Goal: Use online tool/utility: Use online tool/utility

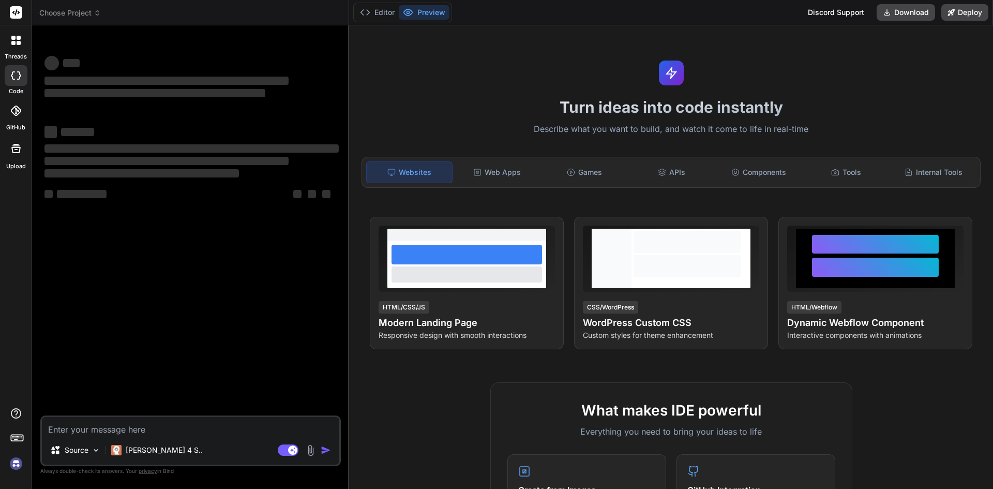
type textarea "x"
click at [147, 422] on textarea at bounding box center [190, 426] width 297 height 19
paste textarea "const url = window.location; console.log("url", url.includes("schedule-managemn…"
type textarea "const url = window.location; console.log("url", url.includes("schedule-managemn…"
type textarea "x"
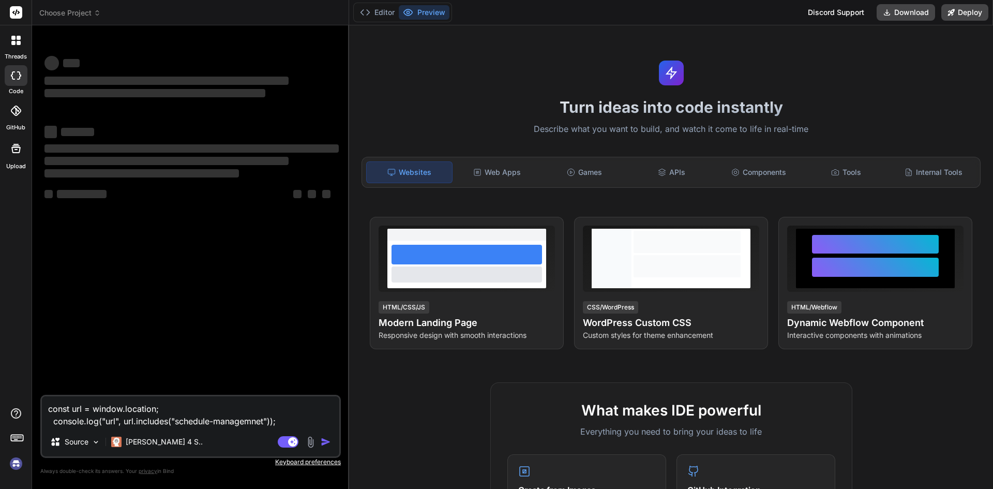
type textarea "const url = window.location; console.log("url", url.includes("schedule-managemn…"
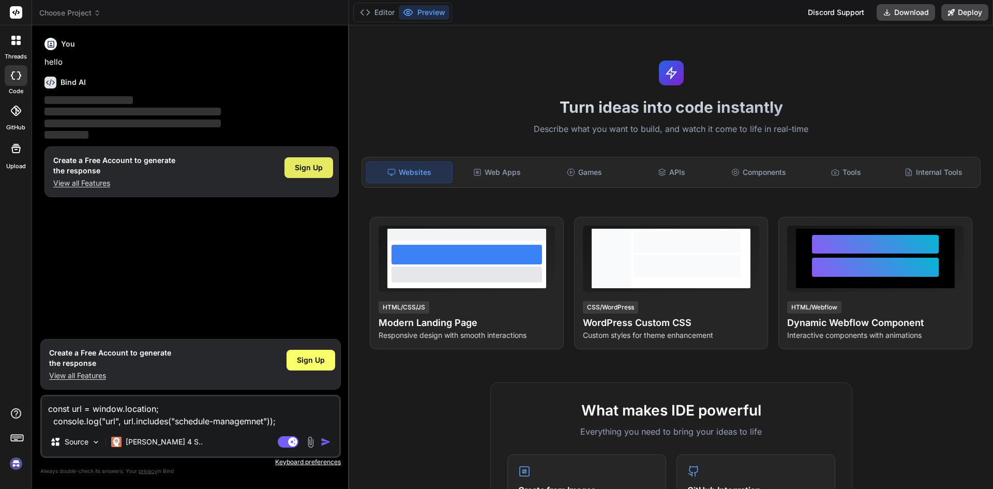
click at [317, 164] on span "Sign Up" at bounding box center [309, 167] width 28 height 10
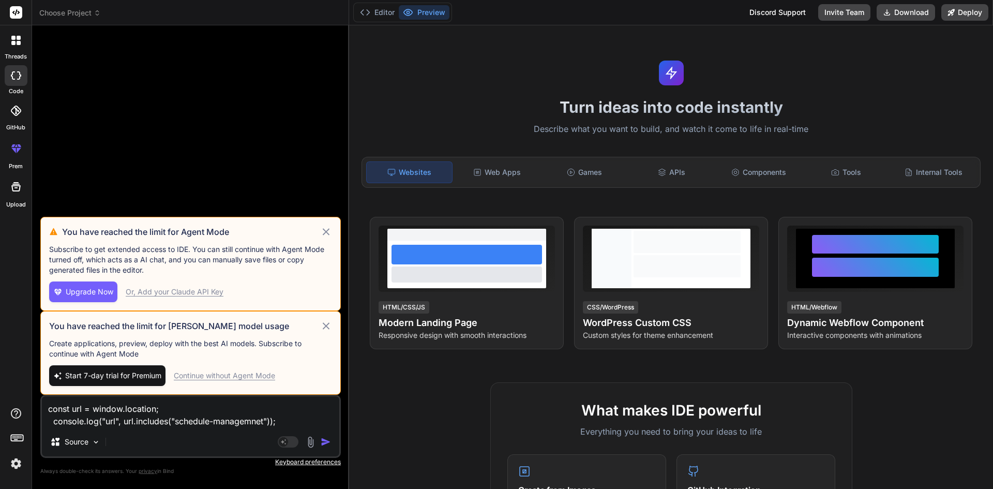
click at [325, 329] on icon at bounding box center [326, 326] width 12 height 12
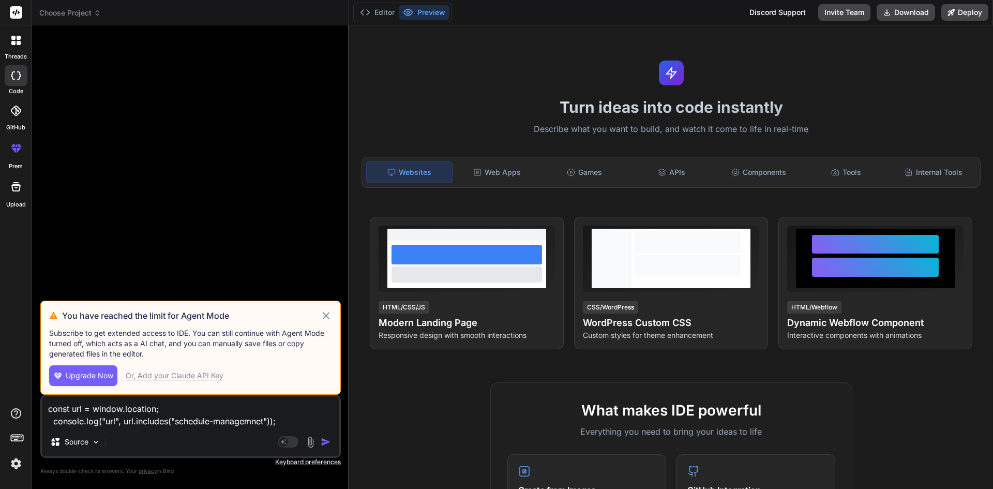
click at [326, 316] on icon at bounding box center [326, 315] width 7 height 7
type textarea "x"
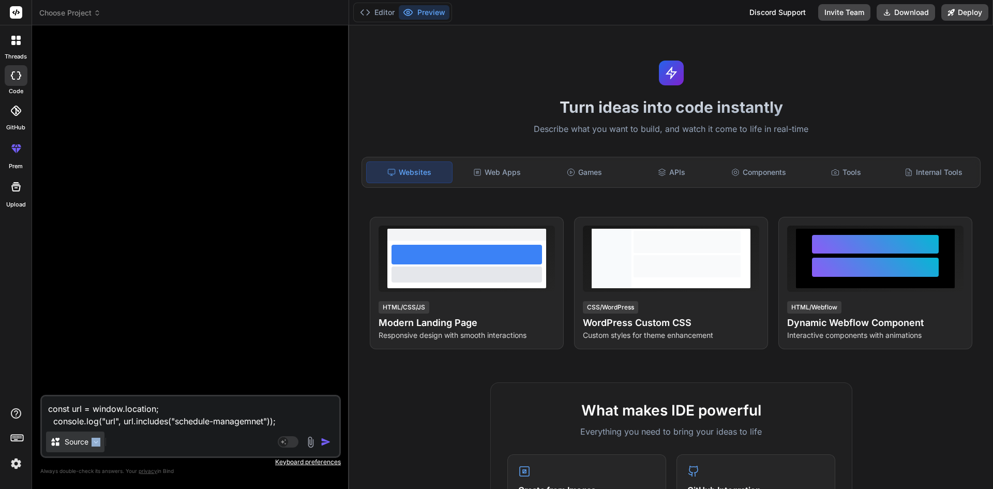
click at [99, 438] on div "Source" at bounding box center [190, 443] width 297 height 25
click at [292, 417] on textarea "const url = window.location; console.log("url", url.includes("schedule-managemn…" at bounding box center [190, 411] width 297 height 31
paste textarea "import { Button, Card, Col, Container, Form, Row } from "react-bootstrap"; impo…"
type textarea "import { Button, Card, Col, Container, Form, Row } from "react-bootstrap"; impo…"
type textarea "x"
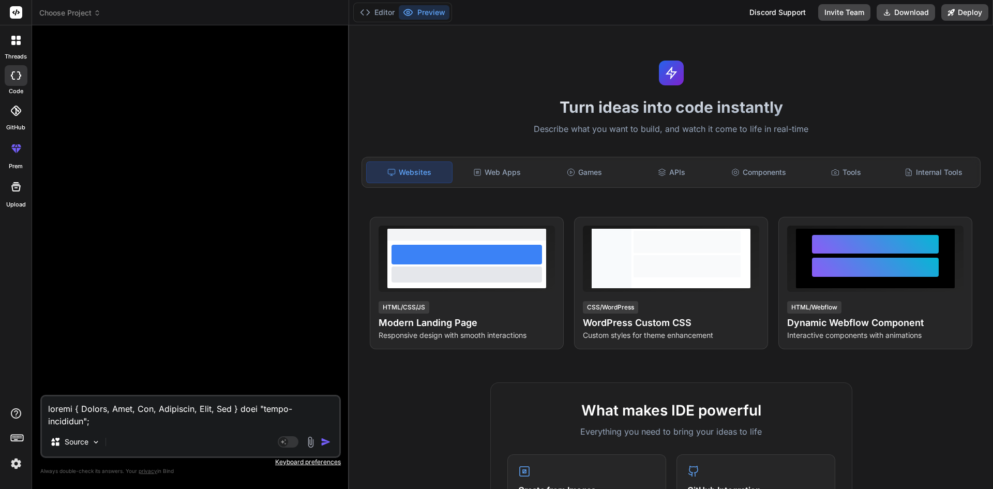
scroll to position [4220, 0]
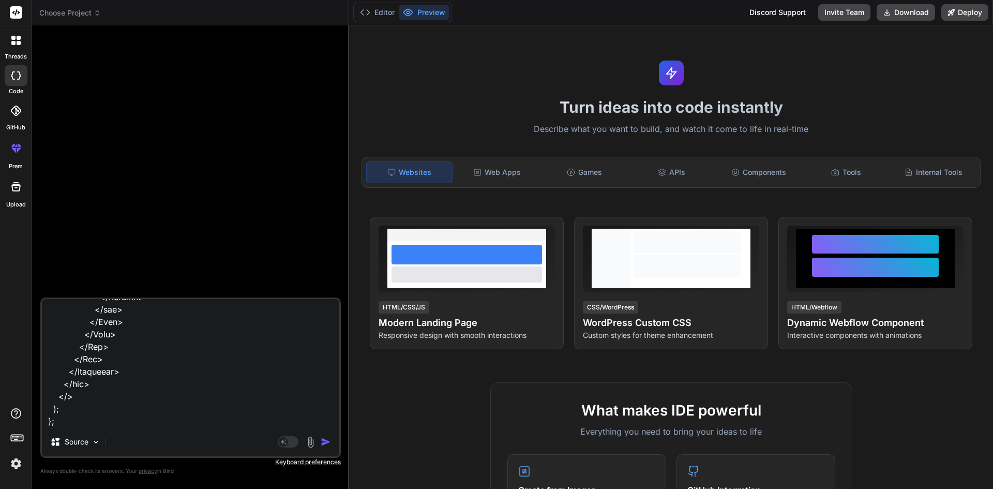
type textarea "import { Button, Card, Col, Container, Form, Row } from "react-bootstrap"; impo…"
type textarea "x"
type textarea "import { Button, Card, Col, Container, Form, Row } from "react-bootstrap"; impo…"
type textarea "x"
type textarea "import { Button, Card, Col, Container, Form, Row } from "react-bootstrap"; impo…"
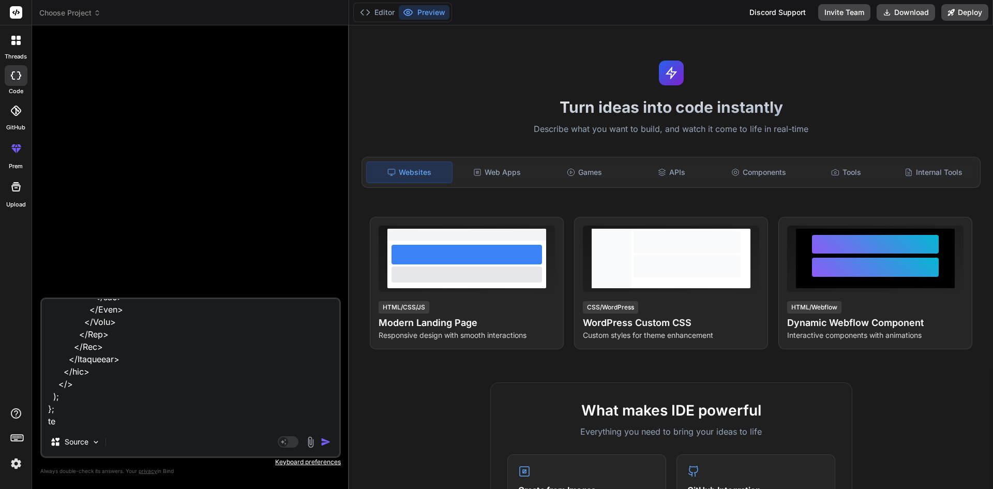
type textarea "x"
type textarea "import { Button, Card, Col, Container, Form, Row } from "react-bootstrap"; impo…"
type textarea "x"
type textarea "import { Button, Card, Col, Container, Form, Row } from "react-bootstrap"; impo…"
type textarea "x"
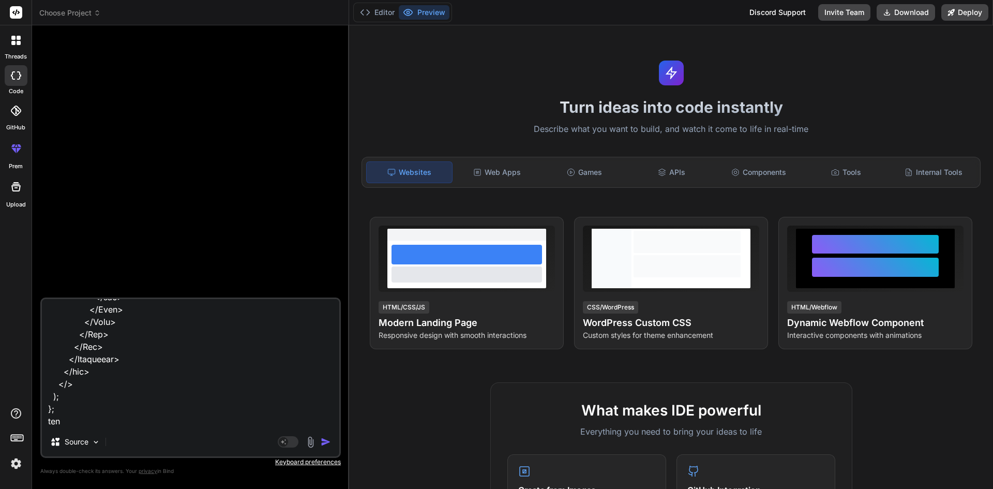
type textarea "import { Button, Card, Col, Container, Form, Row } from "react-bootstrap"; impo…"
type textarea "x"
type textarea "import { Button, Card, Col, Container, Form, Row } from "react-bootstrap"; impo…"
type textarea "x"
type textarea "import { Button, Card, Col, Container, Form, Row } from "react-bootstrap"; impo…"
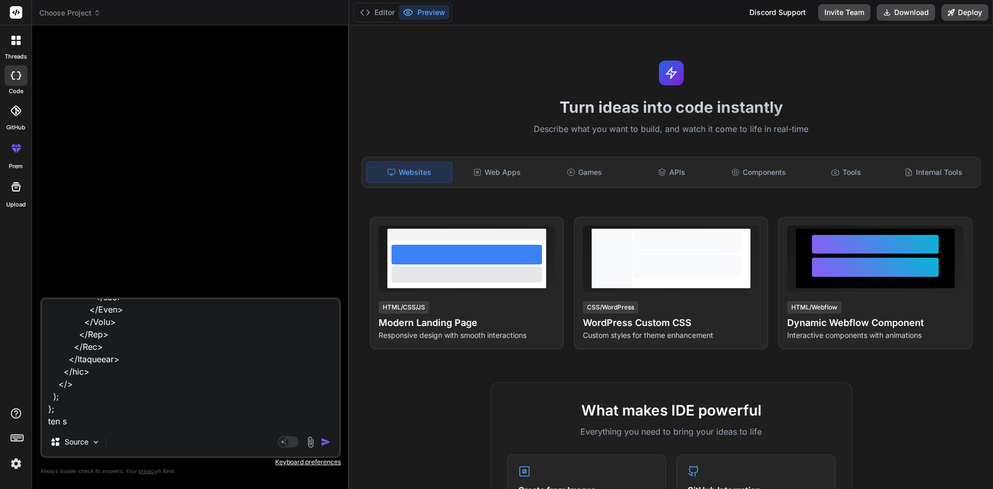
type textarea "x"
type textarea "import { Button, Card, Col, Container, Form, Row } from "react-bootstrap"; impo…"
type textarea "x"
type textarea "import { Button, Card, Col, Container, Form, Row } from "react-bootstrap"; impo…"
type textarea "x"
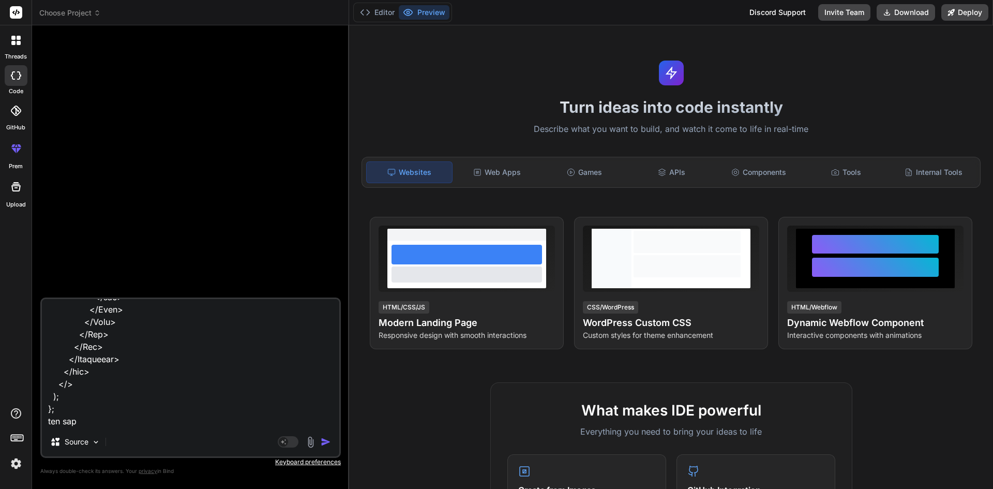
type textarea "import { Button, Card, Col, Container, Form, Row } from "react-bootstrap"; impo…"
type textarea "x"
type textarea "import { Button, Card, Col, Container, Form, Row } from "react-bootstrap"; impo…"
type textarea "x"
type textarea "import { Button, Card, Col, Container, Form, Row } from "react-bootstrap"; impo…"
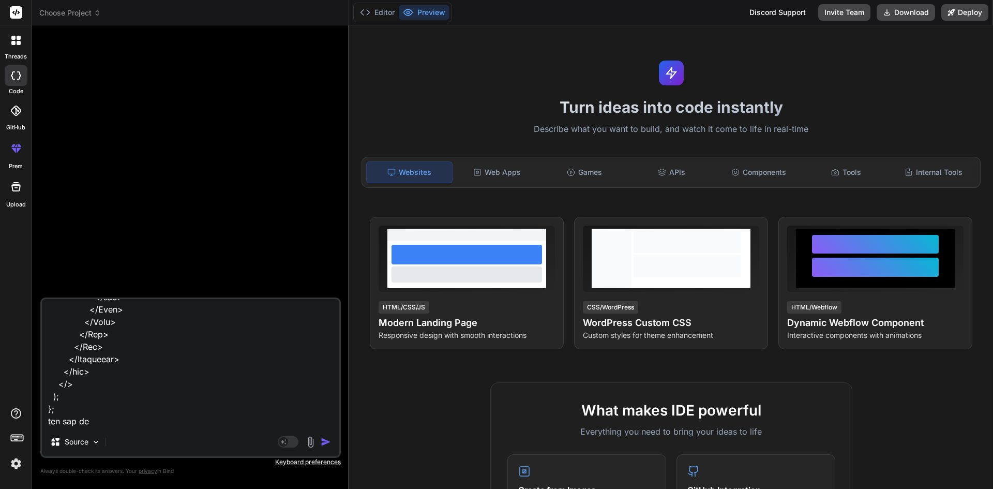
type textarea "x"
type textarea "import { Button, Card, Col, Container, Form, Row } from "react-bootstrap"; impo…"
type textarea "x"
type textarea "import { Button, Card, Col, Container, Form, Row } from "react-bootstrap"; impo…"
type textarea "x"
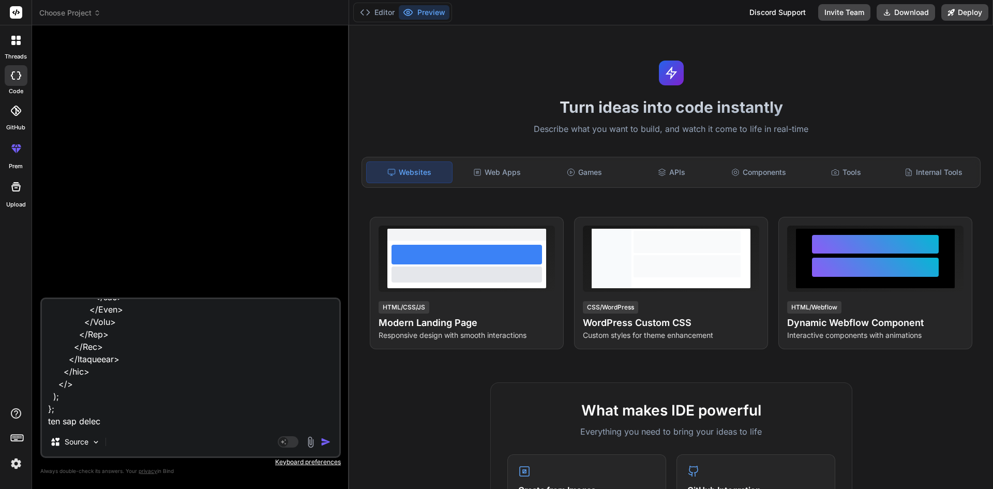
type textarea "import { Button, Card, Col, Container, Form, Row } from "react-bootstrap"; impo…"
type textarea "x"
type textarea "import { Button, Card, Col, Container, Form, Row } from "react-bootstrap"; impo…"
type textarea "x"
type textarea "import { Button, Card, Col, Container, Form, Row } from "react-bootstrap"; impo…"
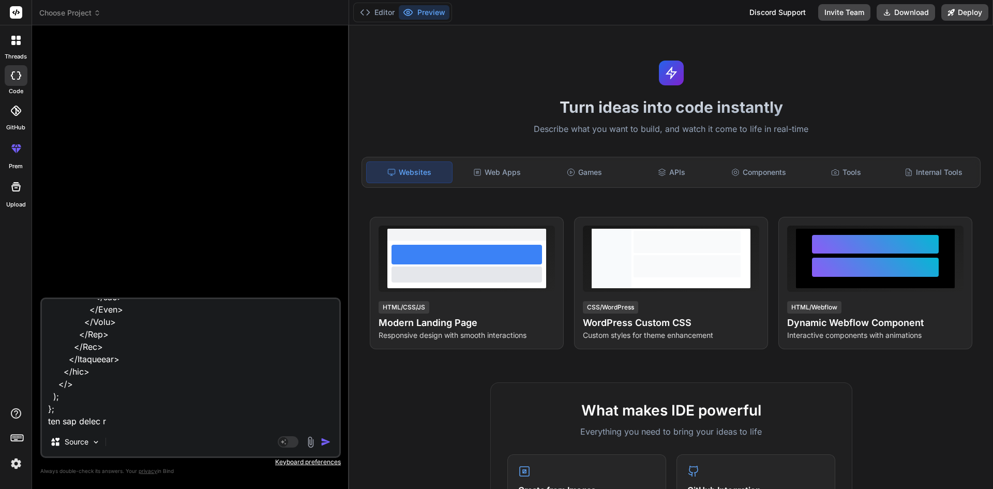
type textarea "x"
type textarea "import { Button, Card, Col, Container, Form, Row } from "react-bootstrap"; impo…"
type textarea "x"
type textarea "import { Button, Card, Col, Container, Form, Row } from "react-bootstrap"; impo…"
type textarea "x"
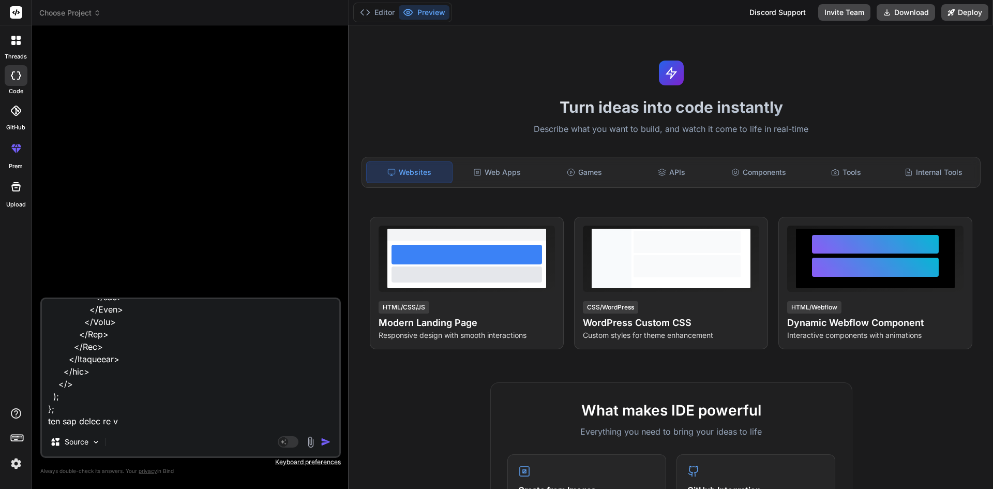
type textarea "import { Button, Card, Col, Container, Form, Row } from "react-bootstrap"; impo…"
type textarea "x"
type textarea "import { Button, Card, Col, Container, Form, Row } from "react-bootstrap"; impo…"
type textarea "x"
type textarea "import { Button, Card, Col, Container, Form, Row } from "react-bootstrap"; impo…"
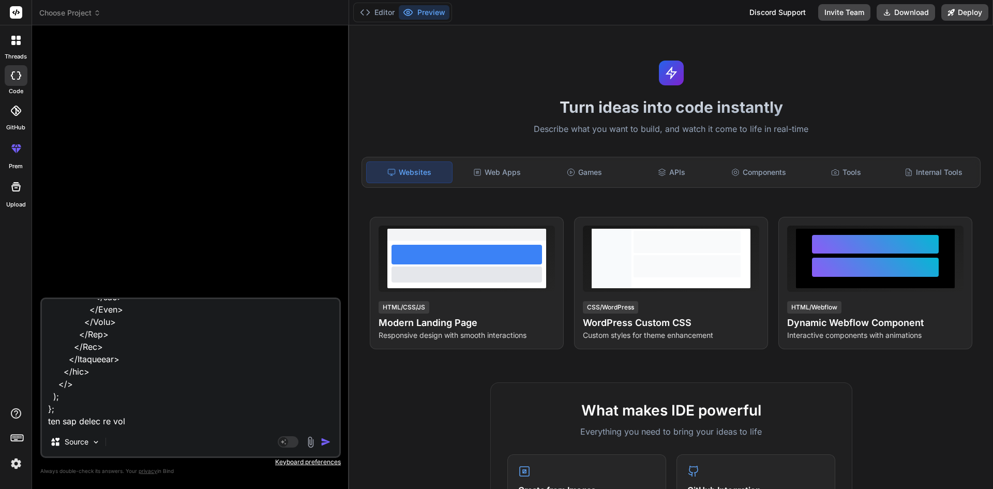
type textarea "x"
type textarea "import { Button, Card, Col, Container, Form, Row } from "react-bootstrap"; impo…"
type textarea "x"
type textarea "import { Button, Card, Col, Container, Form, Row } from "react-bootstrap"; impo…"
type textarea "x"
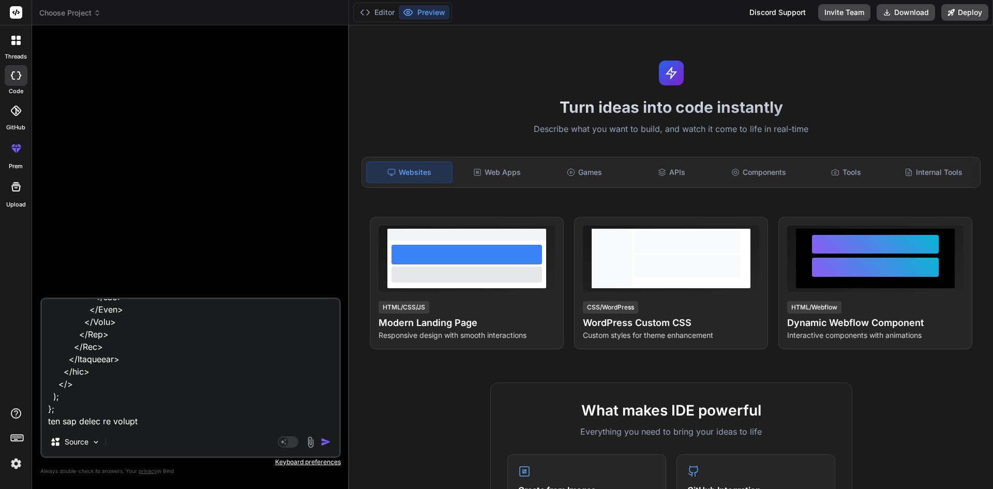
type textarea "import { Button, Card, Col, Container, Form, Row } from "react-bootstrap"; impo…"
type textarea "x"
type textarea "import { Button, Card, Col, Container, Form, Row } from "react-bootstrap"; impo…"
type textarea "x"
type textarea "import { Button, Card, Col, Container, Form, Row } from "react-bootstrap"; impo…"
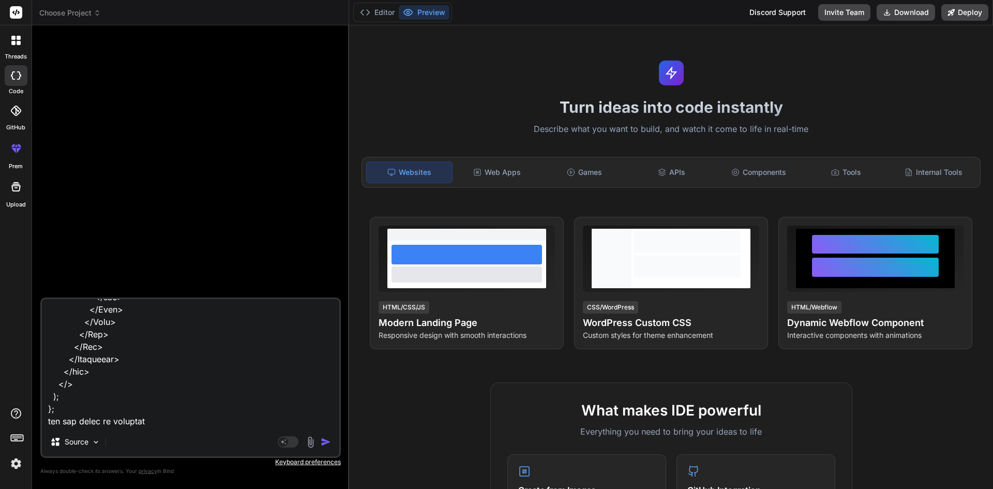
type textarea "x"
type textarea "import { Button, Card, Col, Container, Form, Row } from "react-bootstrap"; impo…"
type textarea "x"
type textarea "import { Button, Card, Col, Container, Form, Row } from "react-bootstrap"; impo…"
type textarea "x"
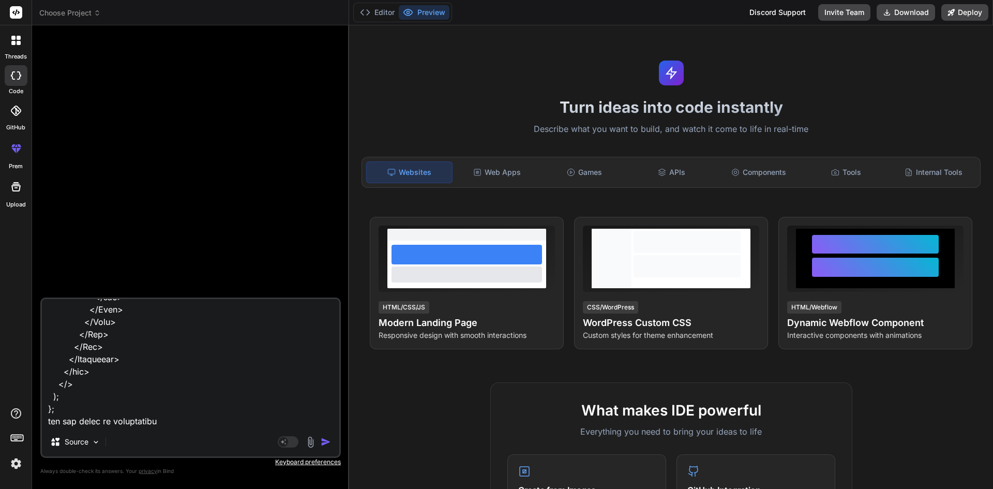
type textarea "import { Button, Card, Col, Container, Form, Row } from "react-bootstrap"; impo…"
type textarea "x"
type textarea "import { Button, Card, Col, Container, Form, Row } from "react-bootstrap"; impo…"
type textarea "x"
type textarea "import { Button, Card, Col, Container, Form, Row } from "react-bootstrap"; impo…"
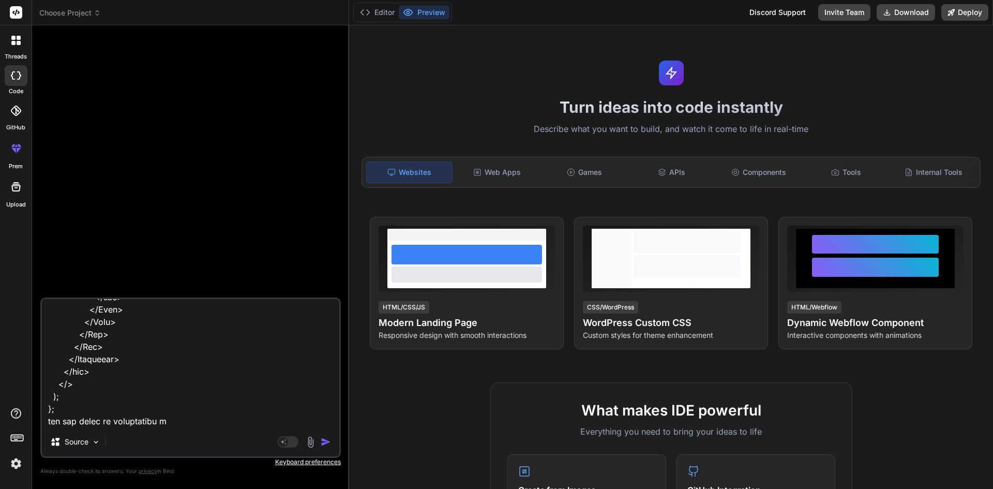
type textarea "x"
type textarea "import { Button, Card, Col, Container, Form, Row } from "react-bootstrap"; impo…"
type textarea "x"
type textarea "import { Button, Card, Col, Container, Form, Row } from "react-bootstrap"; impo…"
type textarea "x"
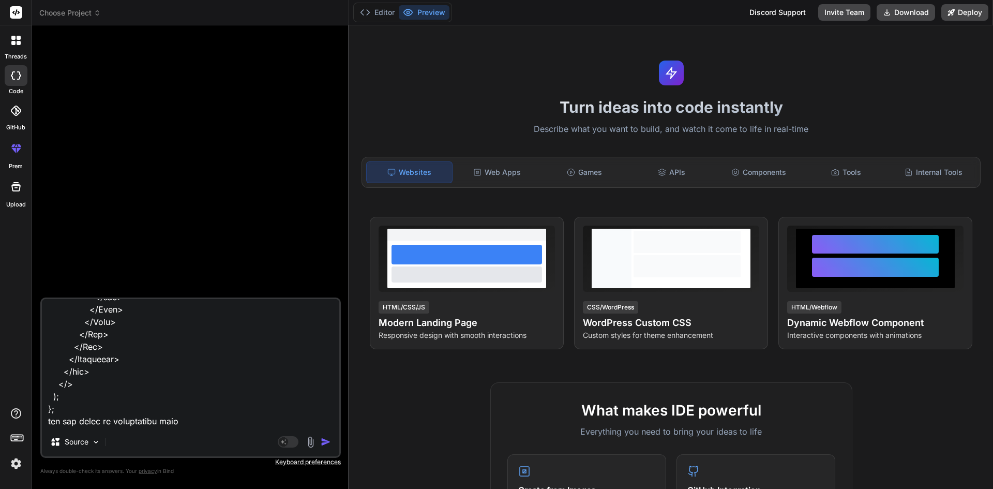
type textarea "import { Button, Card, Col, Container, Form, Row } from "react-bootstrap"; impo…"
type textarea "x"
type textarea "import { Button, Card, Col, Container, Form, Row } from "react-bootstrap"; impo…"
type textarea "x"
type textarea "import { Button, Card, Col, Container, Form, Row } from "react-bootstrap"; impo…"
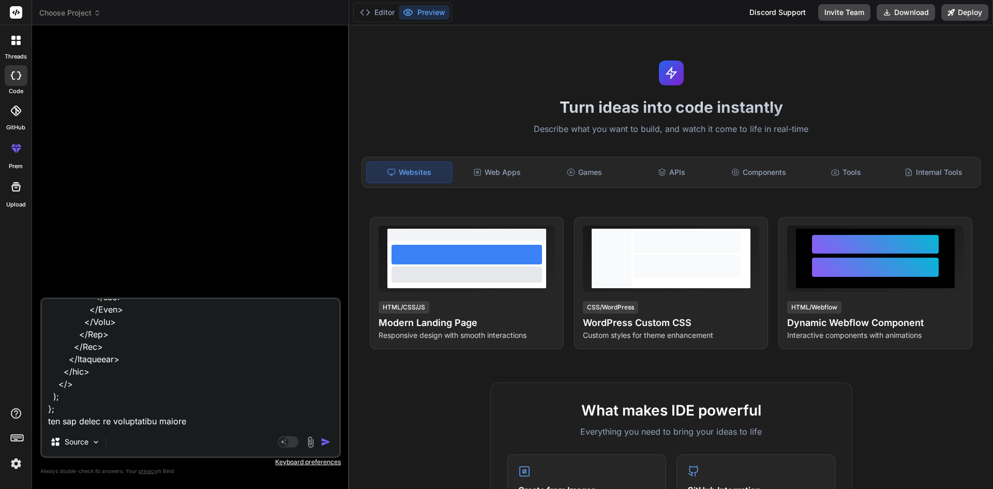
type textarea "x"
type textarea "import { Button, Card, Col, Container, Form, Row } from "react-bootstrap"; impo…"
type textarea "x"
type textarea "import { Button, Card, Col, Container, Form, Row } from "react-bootstrap"; impo…"
type textarea "x"
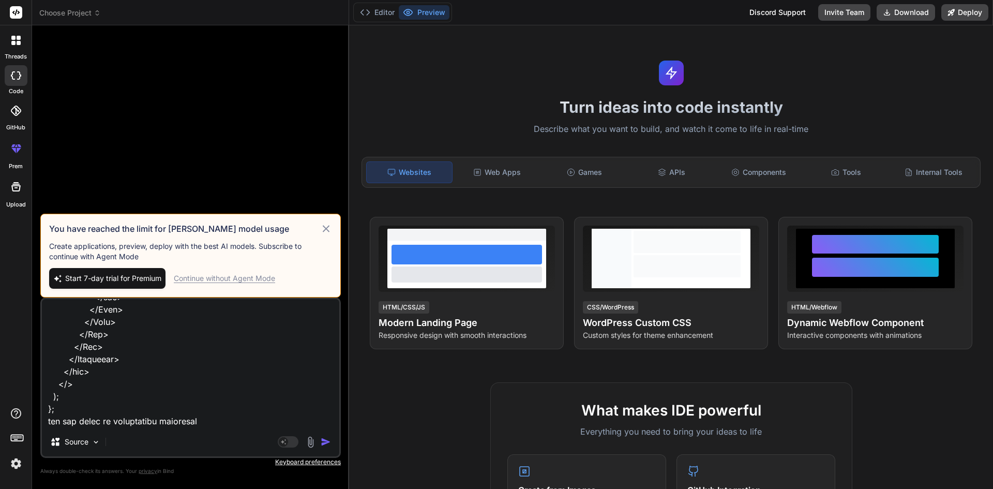
type textarea "import { Button, Card, Col, Container, Form, Row } from "react-bootstrap"; impo…"
click at [266, 278] on div "Continue without Agent Mode" at bounding box center [224, 278] width 101 height 10
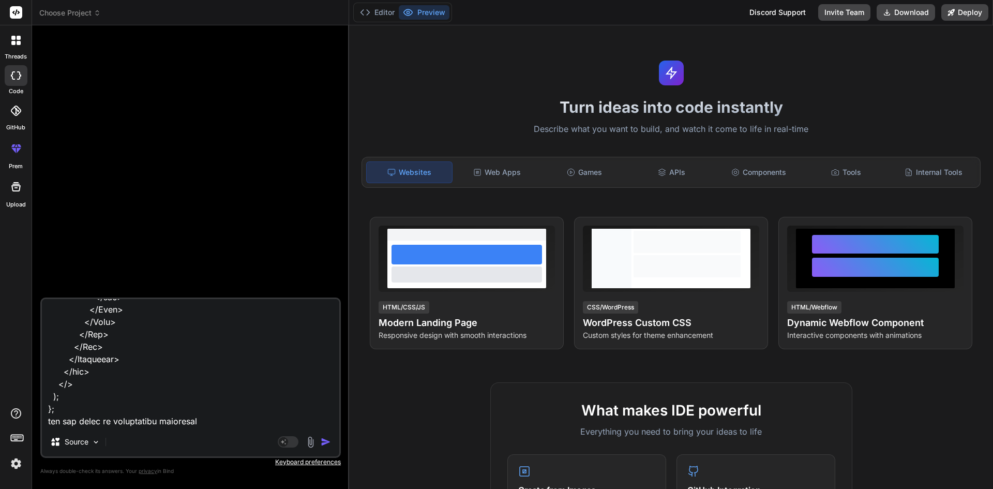
click at [322, 439] on img "button" at bounding box center [326, 441] width 10 height 10
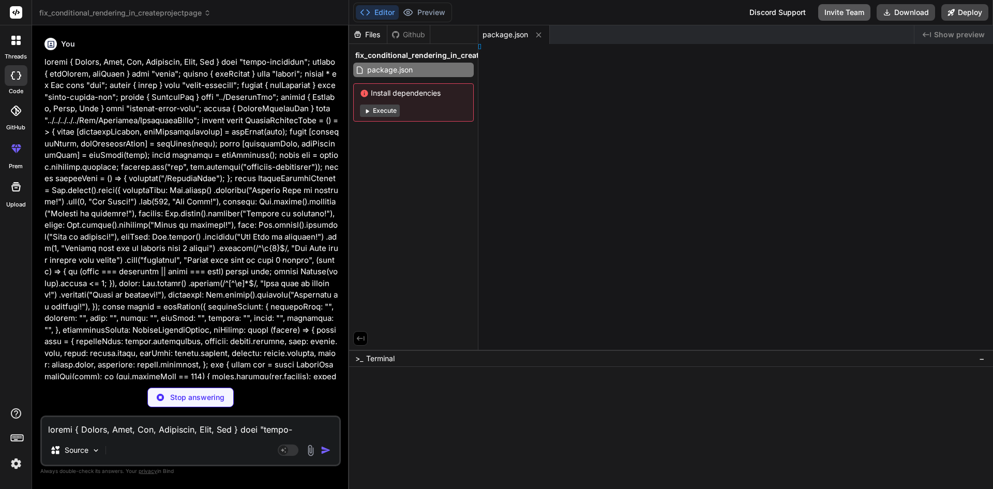
type textarea "x"
type textarea "html>"
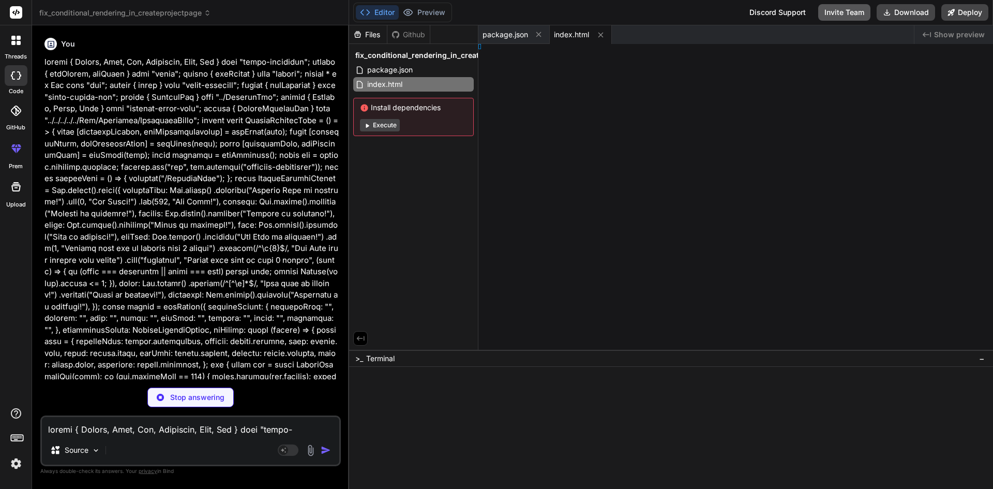
type textarea "x"
type textarea "tMode>, );"
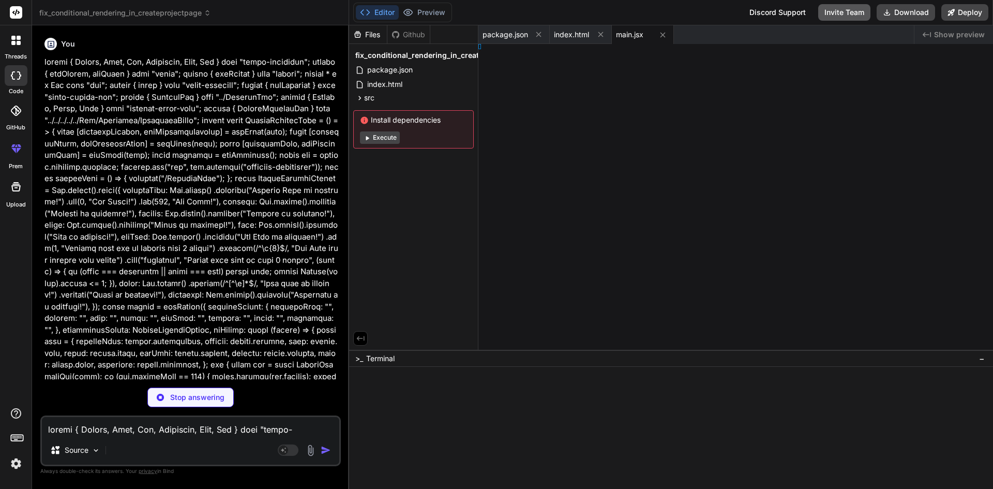
type textarea "x"
type textarea ";"
type textarea "x"
type textarea "tion */ }"
type textarea "x"
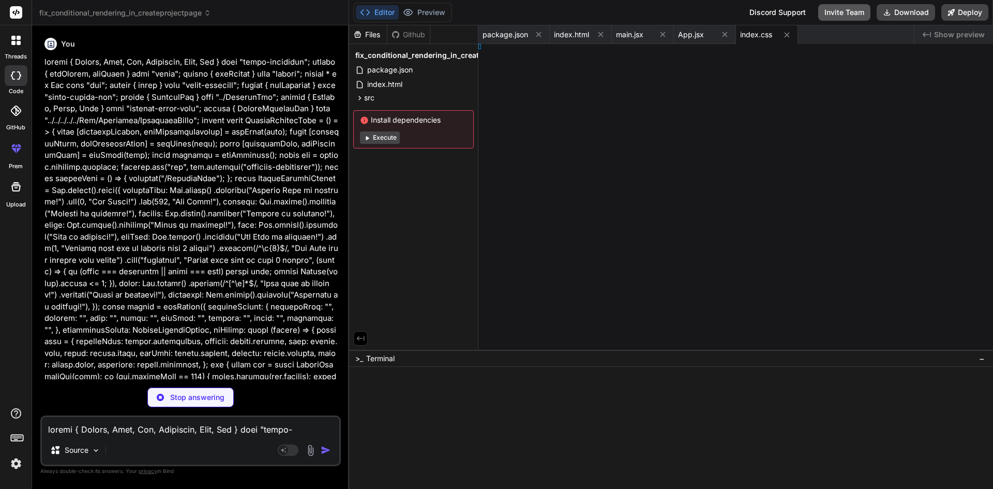
type textarea "iv> ); };"
type textarea "x"
type textarea "}); };"
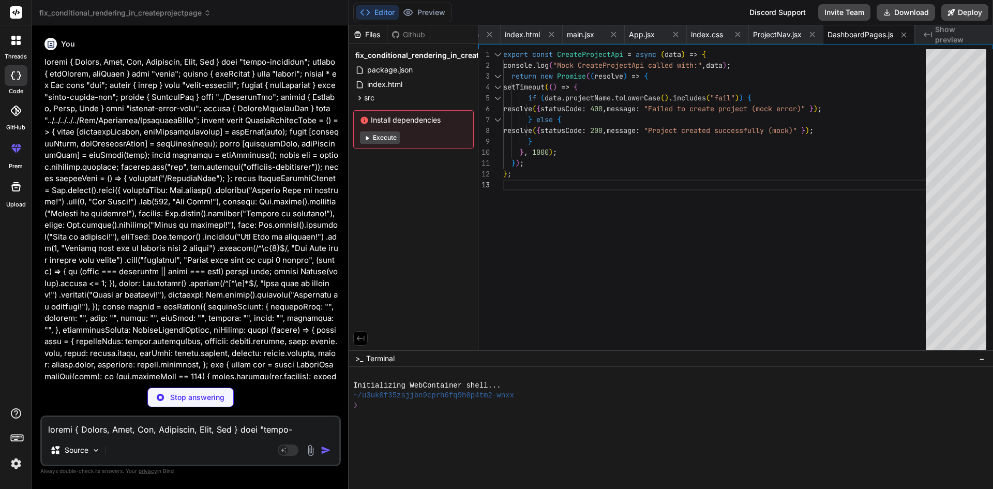
click at [959, 36] on span "Show preview" at bounding box center [960, 34] width 50 height 21
type textarea "x"
click at [772, 32] on span "ProjectNav.jsx" at bounding box center [777, 34] width 49 height 10
type textarea "<li><a href="#" className="text-decoration-none">Reports</a></li> </ul> </div> …"
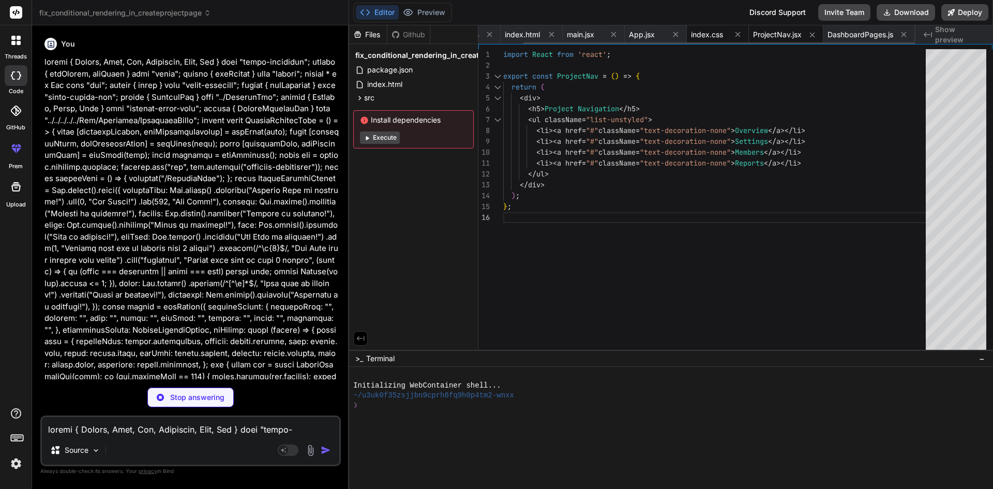
type textarea "x"
click at [697, 32] on span "index.css" at bounding box center [707, 34] width 32 height 10
type textarea "}"
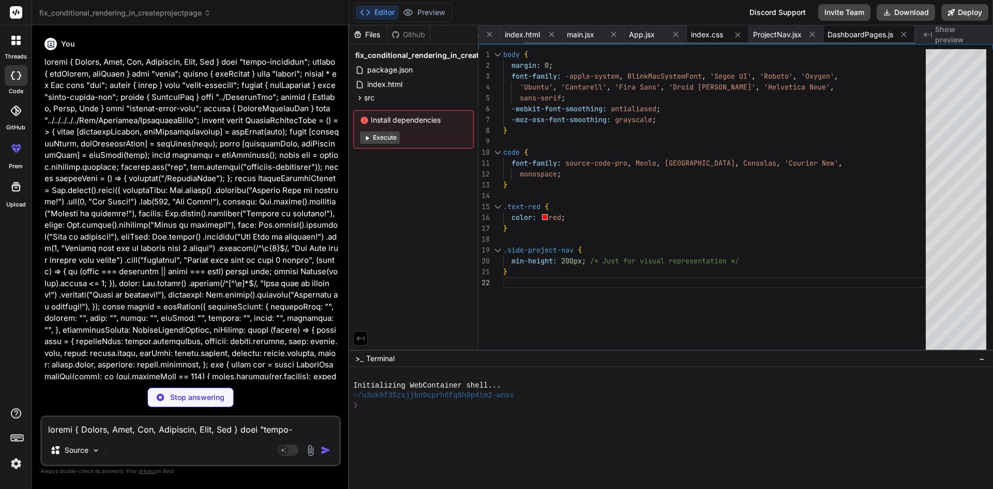
type textarea "x"
click at [855, 30] on span "DashboardPages.js" at bounding box center [860, 34] width 66 height 10
type textarea "}); };"
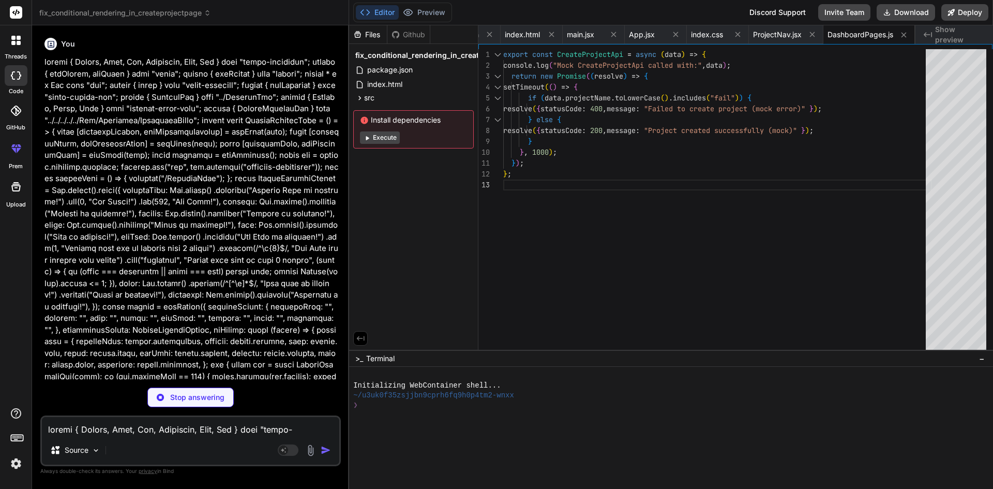
type textarea "x"
type textarea "</Row> </Container> </div> </> ); };"
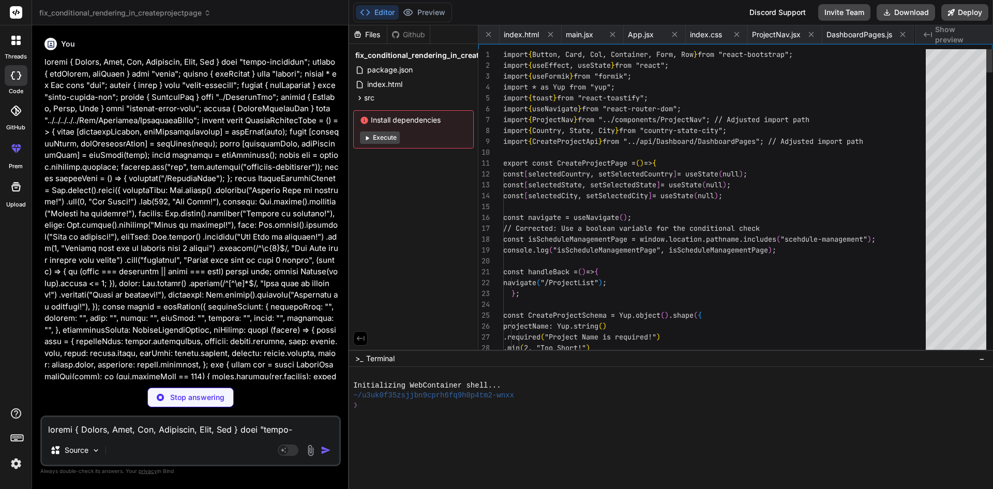
scroll to position [0, 151]
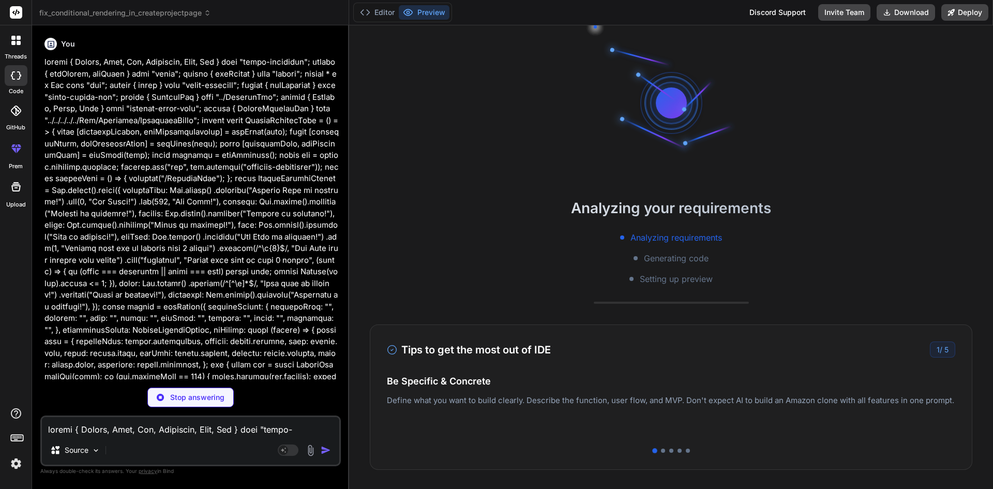
type textarea "x"
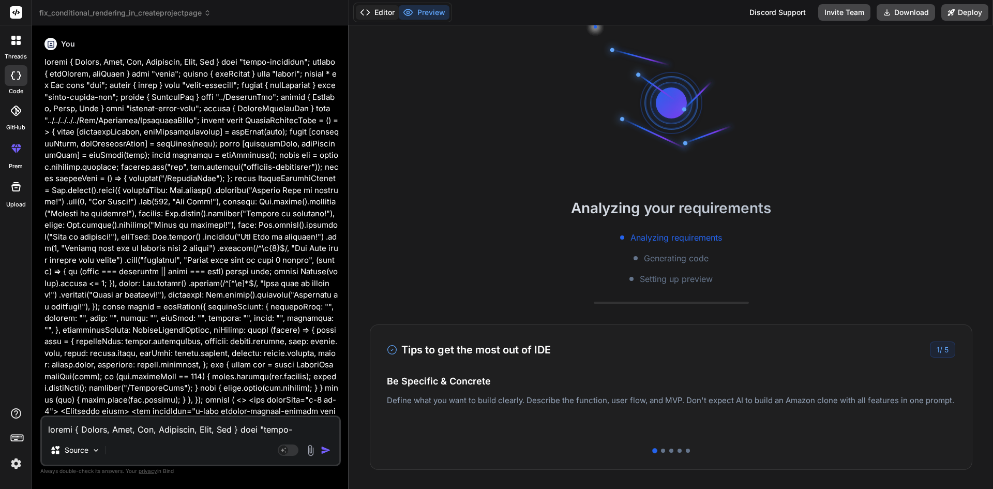
click at [381, 13] on button "Editor" at bounding box center [377, 12] width 43 height 14
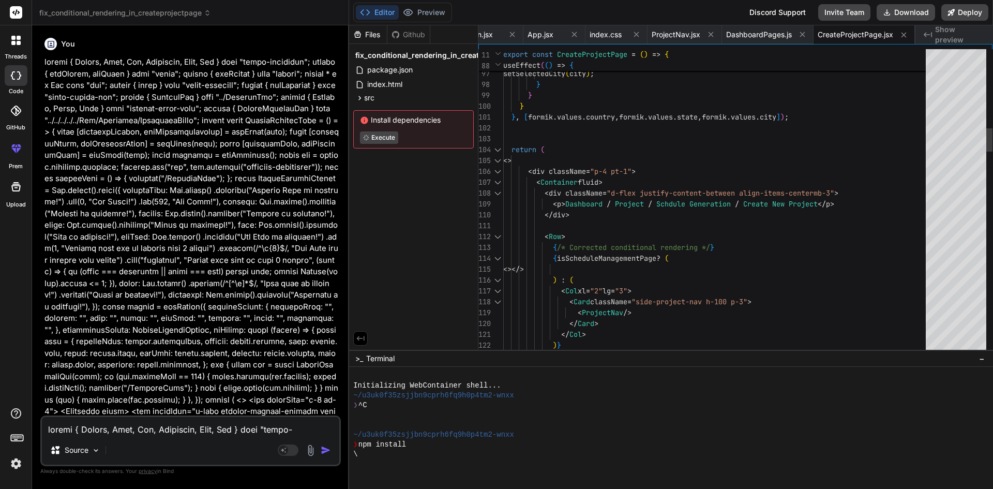
type textarea "</div> <Row> {/* Corrected conditional rendering */} {isScheduleManagementPage …"
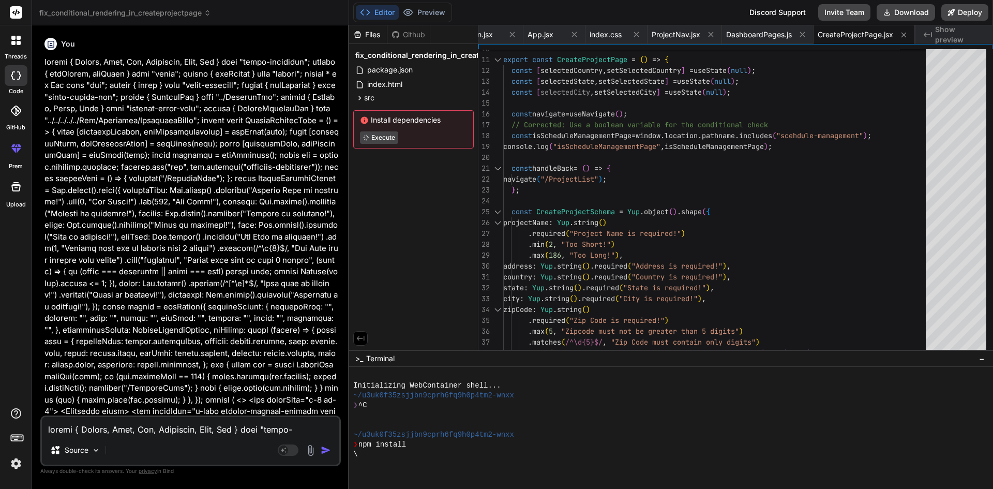
type textarea "x"
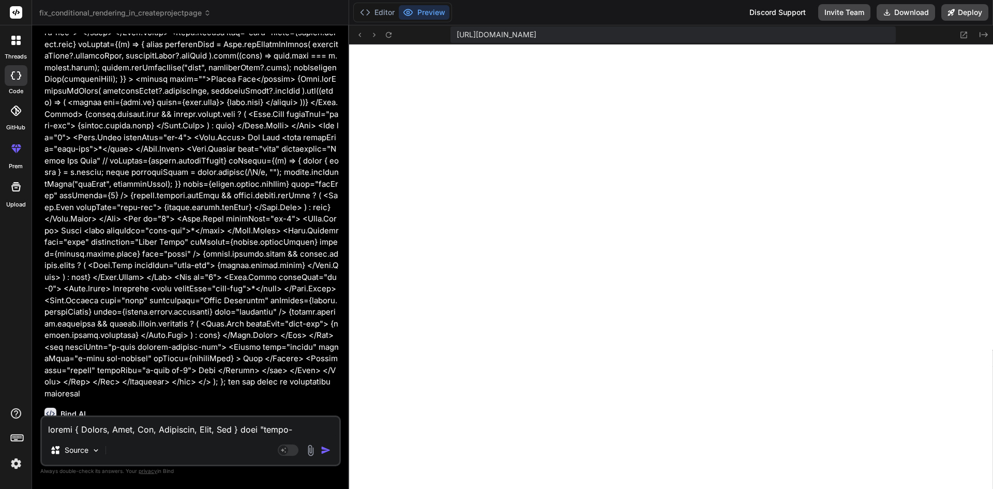
scroll to position [931, 0]
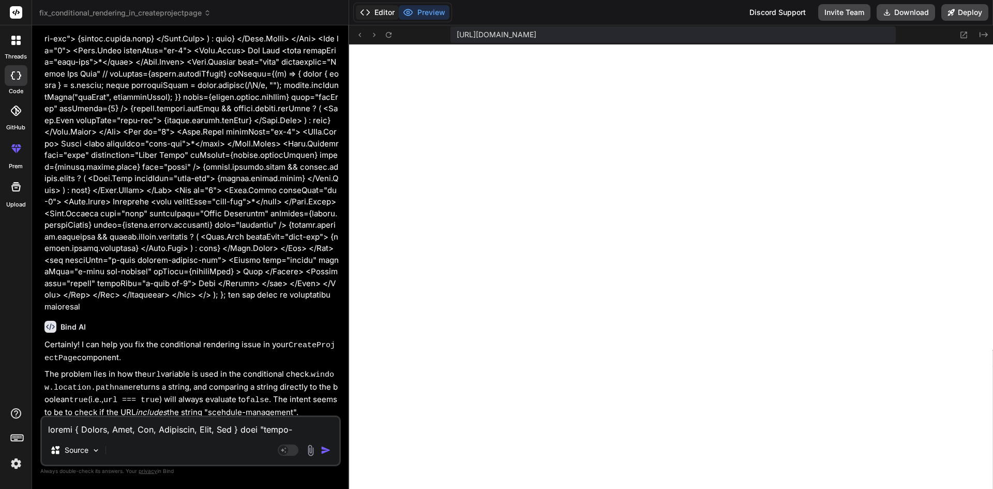
click at [387, 10] on button "Editor" at bounding box center [377, 12] width 43 height 14
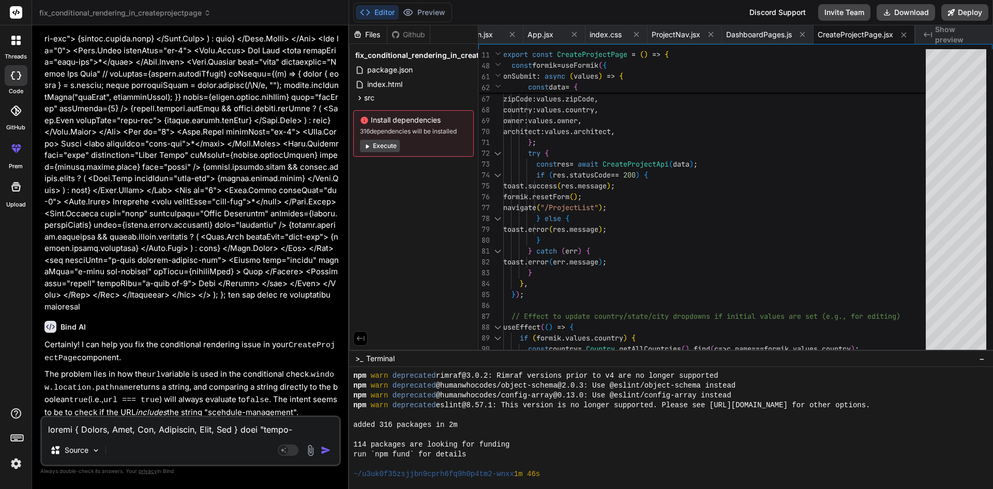
scroll to position [363, 0]
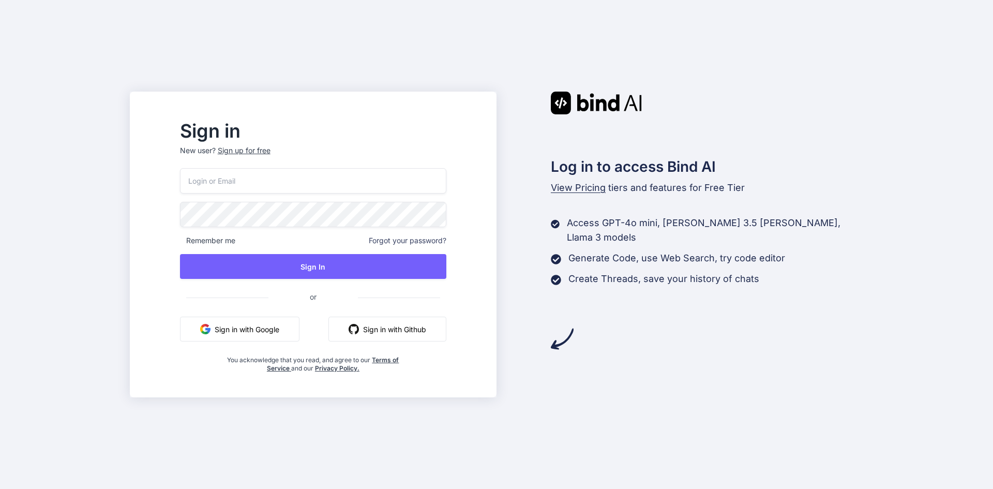
click at [286, 177] on input "email" at bounding box center [313, 180] width 266 height 25
click at [249, 324] on button "Sign in with Google" at bounding box center [239, 328] width 119 height 25
